Goal: Task Accomplishment & Management: Manage account settings

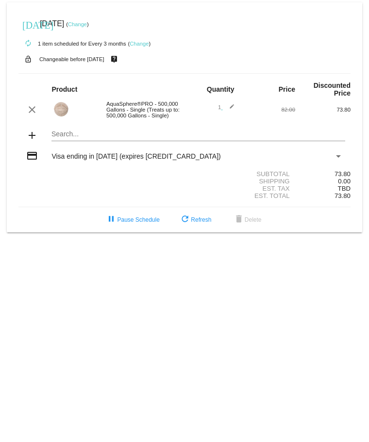
click at [142, 43] on link "Change" at bounding box center [139, 44] width 19 height 6
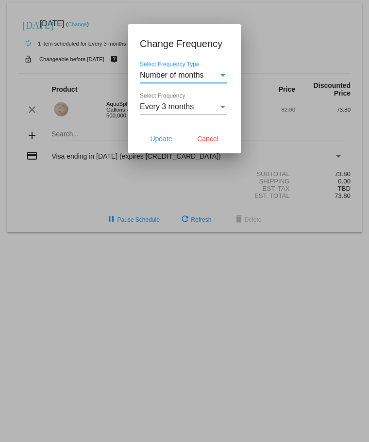
click at [226, 103] on div "Select Frequency" at bounding box center [222, 106] width 9 height 9
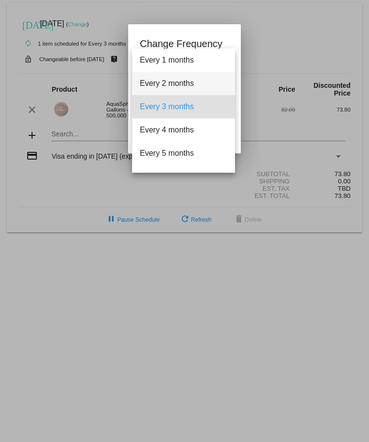
click at [205, 83] on span "Every 2 months" at bounding box center [183, 83] width 87 height 23
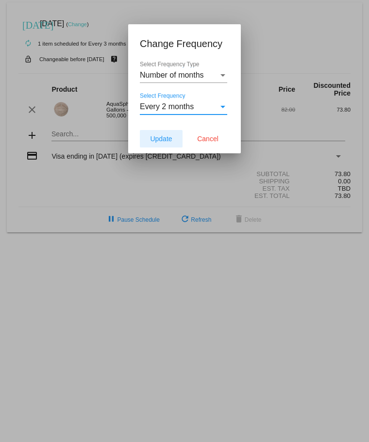
click at [158, 139] on span "Update" at bounding box center [161, 139] width 22 height 8
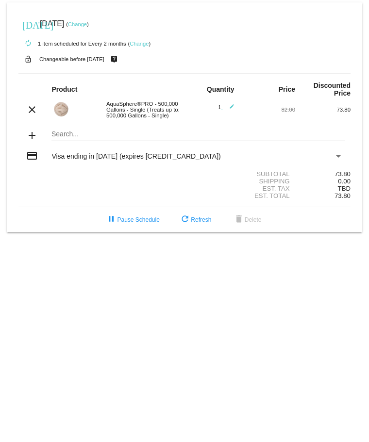
click at [61, 111] on img at bounding box center [60, 108] width 19 height 19
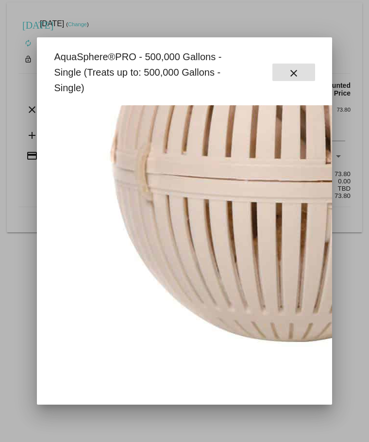
scroll to position [207, 0]
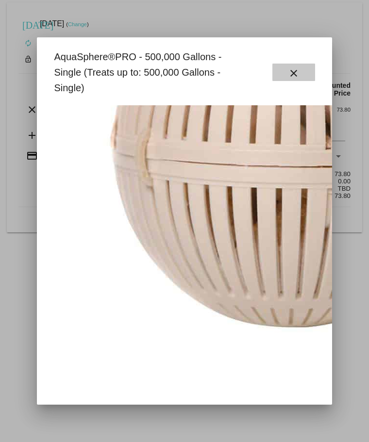
click at [298, 70] on mat-icon "close" at bounding box center [294, 73] width 12 height 12
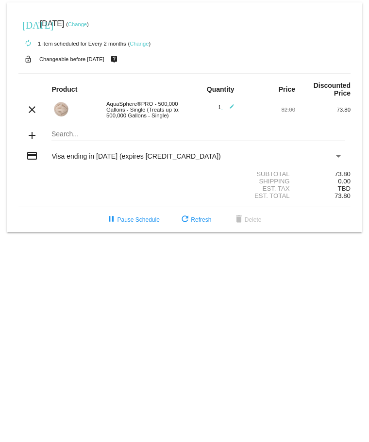
click at [229, 104] on mat-icon "edit" at bounding box center [229, 110] width 12 height 12
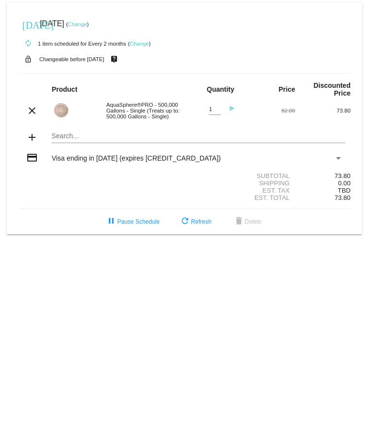
click at [224, 111] on mat-icon "send" at bounding box center [229, 112] width 12 height 12
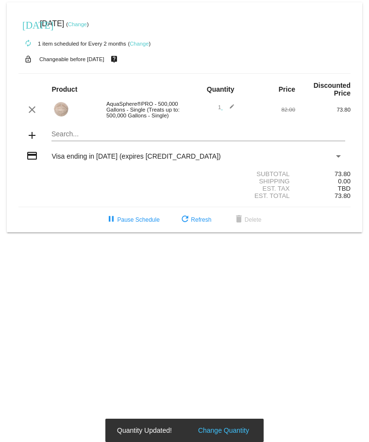
click at [235, 107] on div "1 edit" at bounding box center [211, 110] width 55 height 12
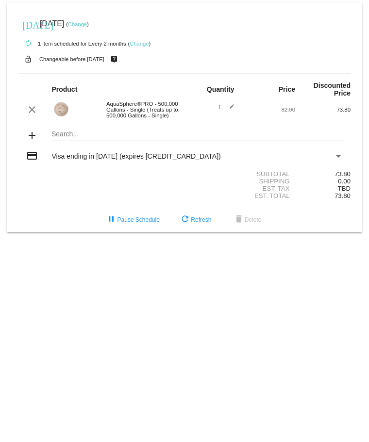
click at [230, 106] on mat-icon "edit" at bounding box center [229, 110] width 12 height 12
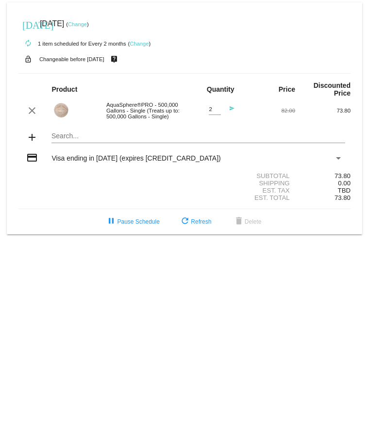
type input "2"
click at [217, 107] on input "2" at bounding box center [215, 109] width 12 height 6
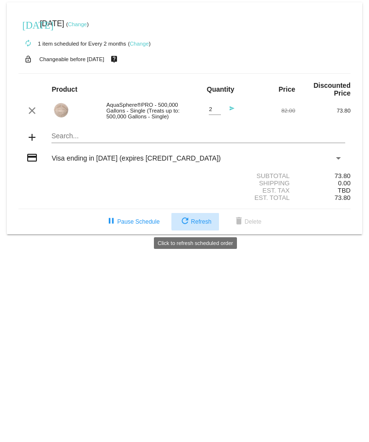
click at [200, 221] on span "refresh Refresh" at bounding box center [195, 221] width 32 height 7
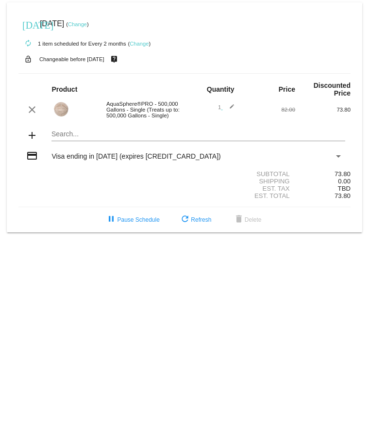
click at [232, 105] on mat-icon "edit" at bounding box center [229, 110] width 12 height 12
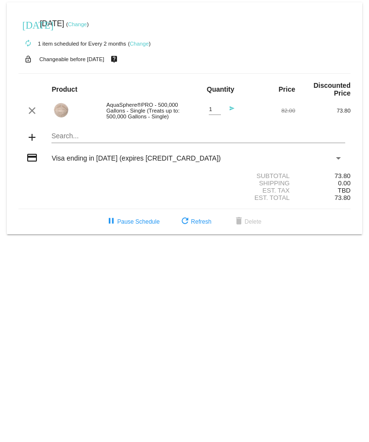
click at [232, 106] on mat-icon "send" at bounding box center [229, 112] width 12 height 12
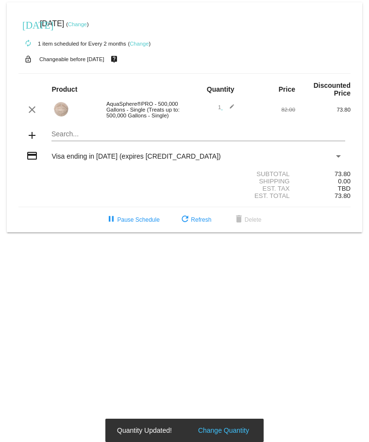
click at [230, 107] on mat-icon "edit" at bounding box center [229, 110] width 12 height 12
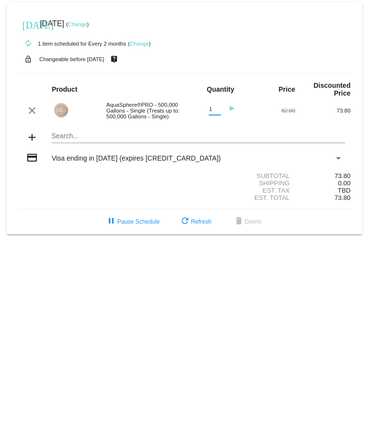
click at [213, 111] on input "1" at bounding box center [215, 109] width 12 height 6
type input "2"
click at [216, 107] on input "2" at bounding box center [215, 109] width 12 height 6
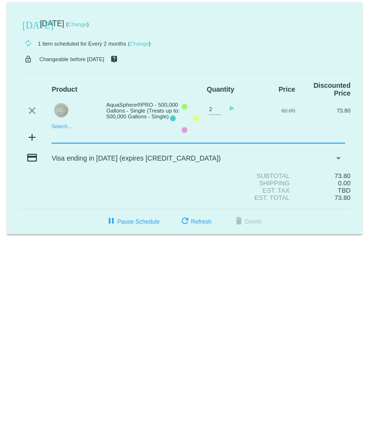
click at [216, 134] on mat-card "[DATE] [DATE] ( Change ) autorenew 1 item scheduled for Every 2 months ( Change…" at bounding box center [184, 118] width 355 height 232
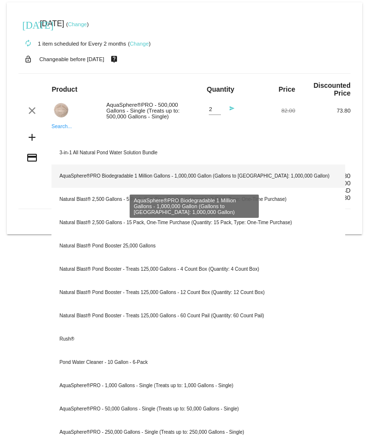
click at [263, 176] on div "AquaSphere®PRO Biodegradable 1 Million Gallons - 1,000,000 Gallon (Gallons to […" at bounding box center [197, 175] width 293 height 23
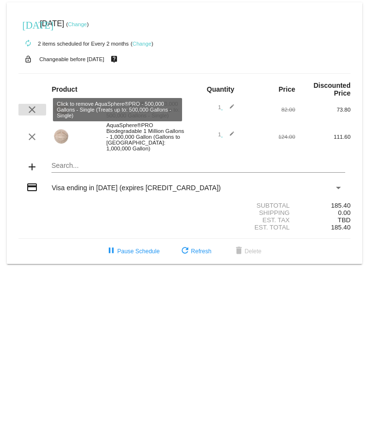
click at [31, 109] on mat-icon "clear" at bounding box center [32, 110] width 12 height 12
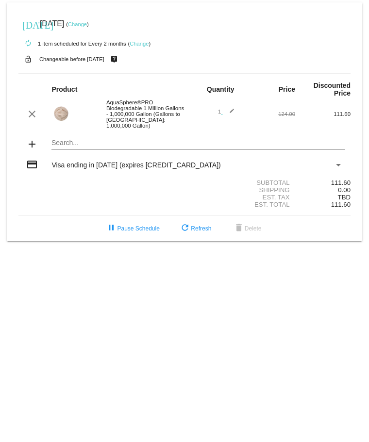
click at [122, 161] on span "Visa ending in [DATE] (expires [CREDIT_CARD_DATA])" at bounding box center [135, 165] width 169 height 8
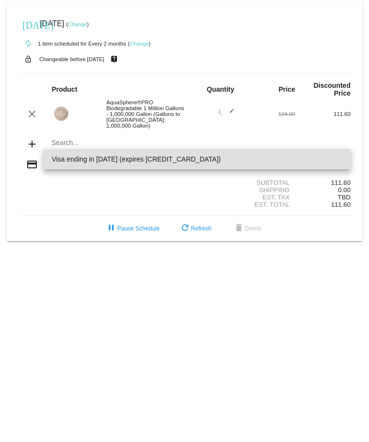
click at [198, 224] on div at bounding box center [184, 221] width 369 height 442
